Goal: Download file/media

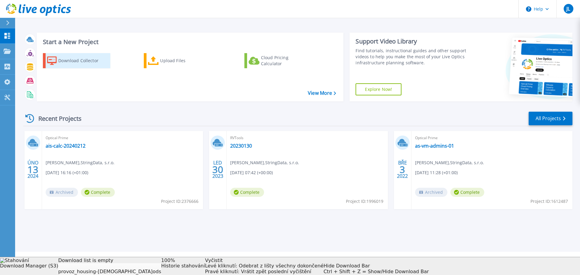
click at [66, 63] on div "Download Collector" at bounding box center [82, 61] width 48 height 12
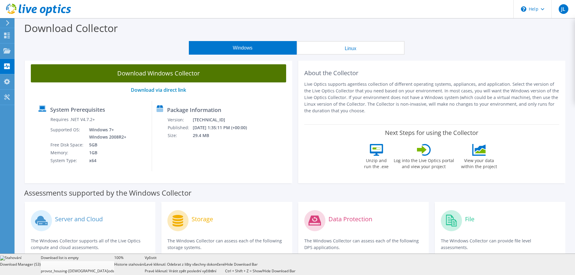
click at [165, 76] on link "Download Windows Collector" at bounding box center [158, 73] width 255 height 18
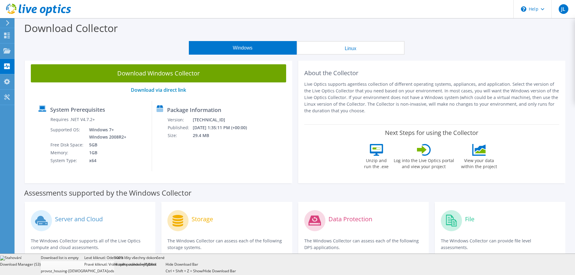
click at [166, 272] on div "Vyčistit Levé kliknutí: Odebrat z lišty všechny dokončené Pravé kliknutí: Vráti…" at bounding box center [155, 265] width 21 height 20
click at [130, 270] on div "Vyčistit Levé kliknutí: Odebrat z lišty všechny dokončené Pravé kliknutí: Vráti…" at bounding box center [119, 265] width 21 height 20
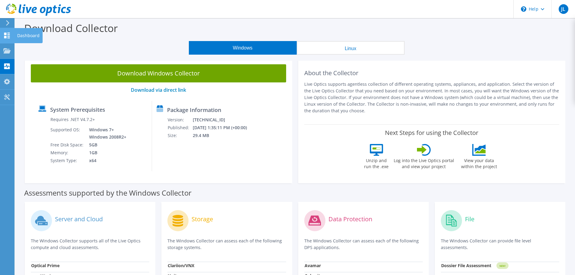
click at [5, 37] on use at bounding box center [7, 36] width 6 height 6
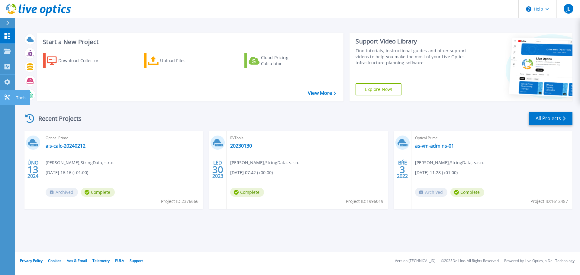
click at [8, 97] on icon at bounding box center [7, 98] width 7 height 6
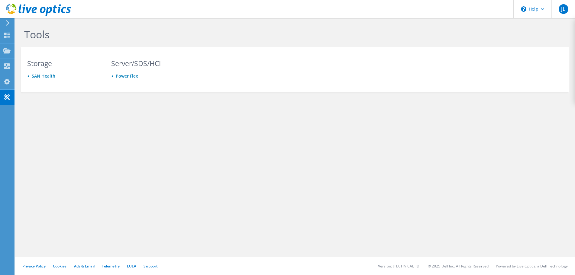
click at [143, 65] on h3 "Server/SDS/HCI" at bounding box center [147, 63] width 72 height 7
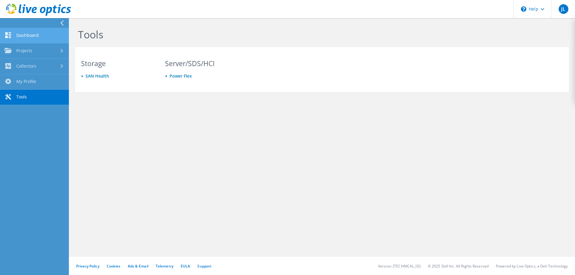
click at [39, 37] on link "Dashboard" at bounding box center [34, 35] width 69 height 15
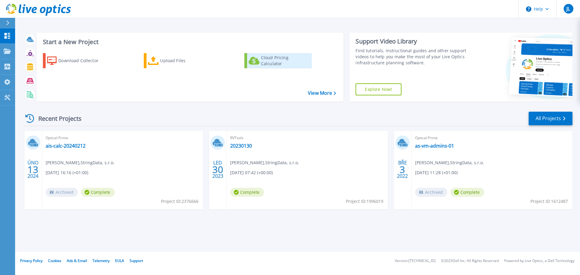
click at [269, 58] on div "Cloud Pricing Calculator" at bounding box center [285, 61] width 48 height 12
click at [263, 60] on div "Cloud Pricing Calculator" at bounding box center [285, 61] width 48 height 12
